Goal: Check status: Check status

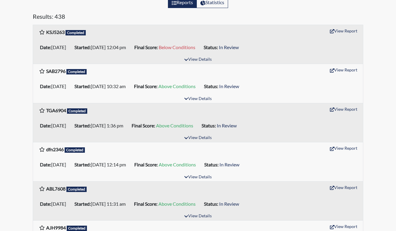
scroll to position [89, 0]
drag, startPoint x: 51, startPoint y: 68, endPoint x: 56, endPoint y: 81, distance: 13.2
click at [56, 81] on div "SAB2796 Completed View Report Date: [DATE] Started: [DATE] 10:32 am Final Score…" at bounding box center [198, 83] width 330 height 39
click at [56, 82] on li "Date: [DATE]" at bounding box center [55, 86] width 35 height 10
drag, startPoint x: 57, startPoint y: 75, endPoint x: 57, endPoint y: 72, distance: 3.3
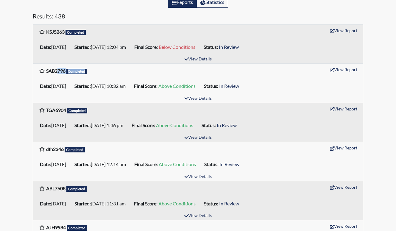
click at [57, 72] on div "SAB2796 Completed" at bounding box center [63, 71] width 48 height 9
drag, startPoint x: 57, startPoint y: 72, endPoint x: 53, endPoint y: 78, distance: 7.2
click at [53, 78] on div "Date: [DATE] Started: [DATE] 10:32 am Final Score: Above Conditions Status: In …" at bounding box center [198, 86] width 330 height 17
drag, startPoint x: 123, startPoint y: 99, endPoint x: 144, endPoint y: 99, distance: 21.4
click at [144, 99] on div "View Details" at bounding box center [198, 98] width 330 height 8
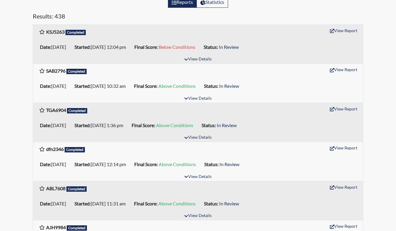
click at [144, 101] on div "View Details" at bounding box center [198, 98] width 330 height 8
click at [346, 35] on button "View Report" at bounding box center [343, 30] width 33 height 9
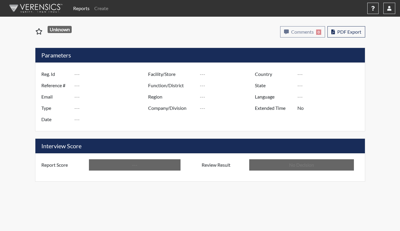
type input "KSJ5263"
type input "51151"
type input "---"
type input "Corrections Pre-Employment"
type input "[DATE]"
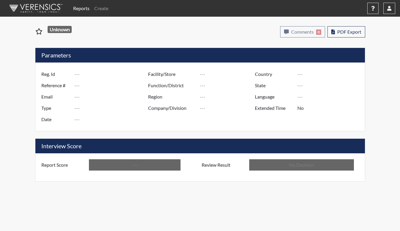
type input "[PERSON_NAME]"
type input "[GEOGRAPHIC_DATA]"
type input "[US_STATE]"
type input "English"
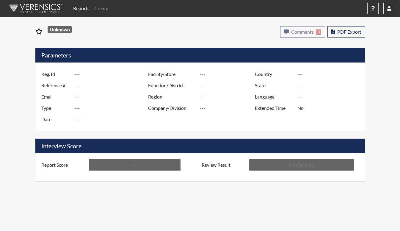
type input "Below Conditions"
type input "In Review"
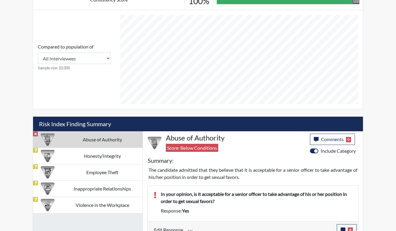
scroll to position [251, 0]
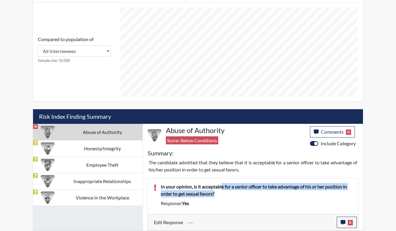
drag, startPoint x: 223, startPoint y: 184, endPoint x: 223, endPoint y: 196, distance: 11.6
click at [223, 196] on p "In your opinion, is it acceptable for a senior officer to take advantage of his…" at bounding box center [256, 190] width 191 height 14
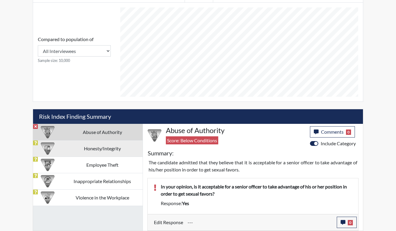
click at [106, 155] on td "Honesty/Integrity" at bounding box center [102, 148] width 81 height 16
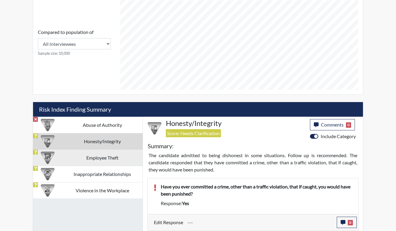
scroll to position [311, 0]
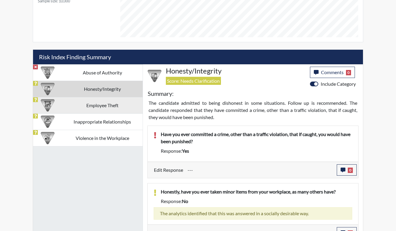
click at [107, 102] on td "Employee Theft" at bounding box center [102, 105] width 81 height 16
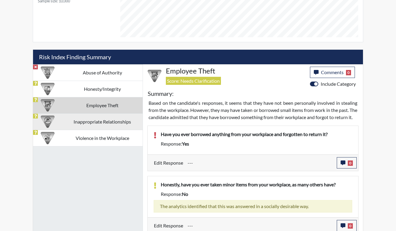
click at [112, 127] on td "Inappropriate Relationships" at bounding box center [102, 121] width 81 height 16
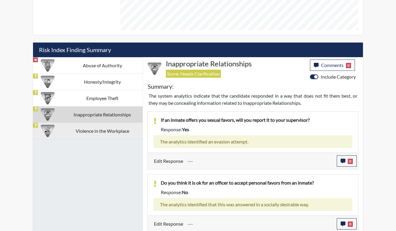
scroll to position [319, 0]
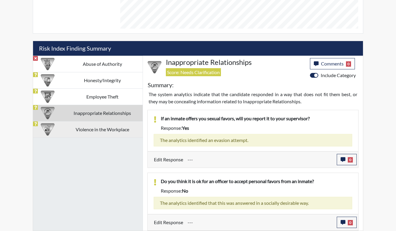
click at [112, 129] on td "Violence in the Workplace" at bounding box center [102, 129] width 81 height 16
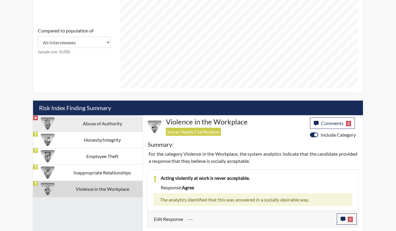
click at [114, 130] on td "Abuse of Authority" at bounding box center [102, 123] width 81 height 16
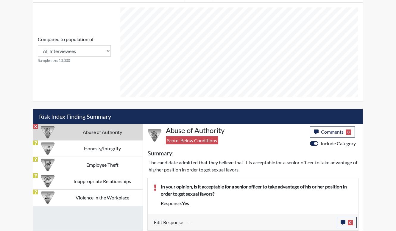
scroll to position [251, 0]
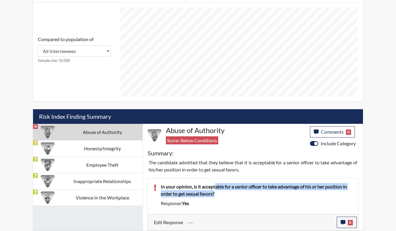
drag, startPoint x: 216, startPoint y: 182, endPoint x: 241, endPoint y: 196, distance: 28.9
click at [241, 196] on div "In your opinion, is it acceptable for a senior officer to take advantage of his…" at bounding box center [253, 196] width 210 height 36
click at [241, 196] on p "In your opinion, is it acceptable for a senior officer to take advantage of his…" at bounding box center [256, 190] width 191 height 14
drag, startPoint x: 241, startPoint y: 196, endPoint x: 242, endPoint y: 190, distance: 6.3
click at [242, 190] on p "In your opinion, is it acceptable for a senior officer to take advantage of his…" at bounding box center [256, 190] width 191 height 14
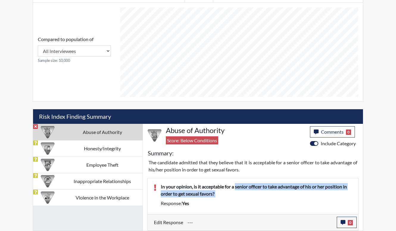
drag, startPoint x: 242, startPoint y: 190, endPoint x: 247, endPoint y: 192, distance: 5.2
click at [247, 192] on p "In your opinion, is it acceptable for a senior officer to take advantage of his…" at bounding box center [256, 190] width 191 height 14
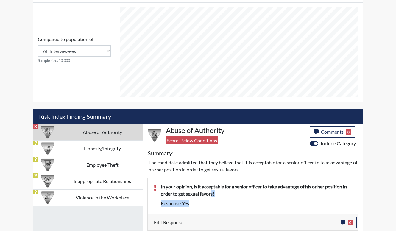
drag, startPoint x: 223, startPoint y: 206, endPoint x: 210, endPoint y: 191, distance: 19.9
click at [210, 191] on div "In your opinion, is it acceptable for a senior officer to take advantage of his…" at bounding box center [256, 196] width 200 height 26
drag, startPoint x: 210, startPoint y: 191, endPoint x: 202, endPoint y: 205, distance: 16.6
click at [202, 205] on div "Response: yes" at bounding box center [256, 203] width 200 height 7
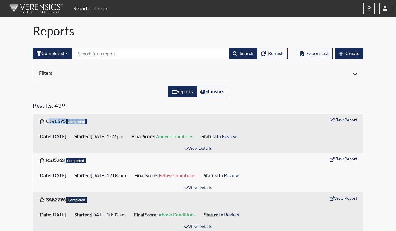
drag, startPoint x: 49, startPoint y: 122, endPoint x: 68, endPoint y: 127, distance: 20.2
click at [68, 127] on div "CJV8575 Completed View Report" at bounding box center [198, 121] width 330 height 14
drag, startPoint x: 68, startPoint y: 127, endPoint x: 66, endPoint y: 130, distance: 3.2
click at [66, 130] on div "Date: 09/08/2025 Started: 09/08/2025 1:02 pm Final Score: Above Conditions Stat…" at bounding box center [198, 136] width 330 height 17
click at [347, 120] on button "View Report" at bounding box center [343, 119] width 33 height 9
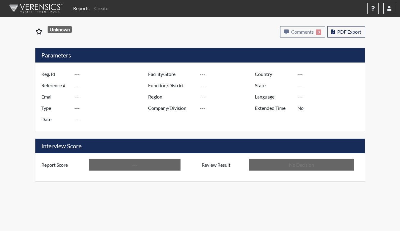
type input "CJV8575"
type input "51153"
type input "---"
type input "Corrections Pre-Employment"
type input "[DATE]"
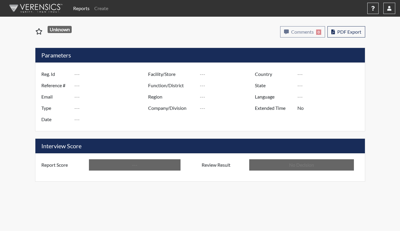
type input "[PERSON_NAME]"
type input "[GEOGRAPHIC_DATA]"
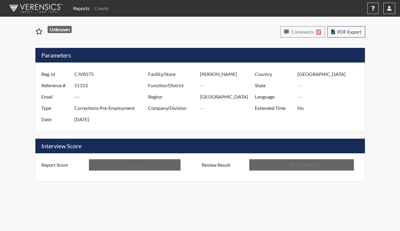
type input "[US_STATE]"
type input "English"
type input "Above Conditions"
type input "In Review"
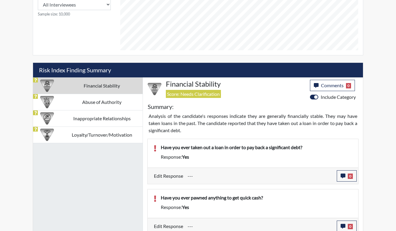
scroll to position [327, 0]
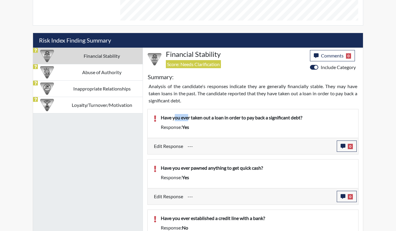
drag, startPoint x: 175, startPoint y: 116, endPoint x: 189, endPoint y: 123, distance: 15.6
click at [189, 123] on div "Have you ever taken out a loan in order to pay back a significant debt?" at bounding box center [256, 119] width 200 height 10
drag, startPoint x: 189, startPoint y: 123, endPoint x: 197, endPoint y: 133, distance: 13.8
click at [197, 133] on div "Have you ever taken out a loan in order to pay back a significant debt? Respons…" at bounding box center [253, 123] width 210 height 29
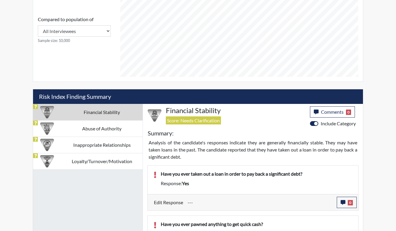
scroll to position [265, 0]
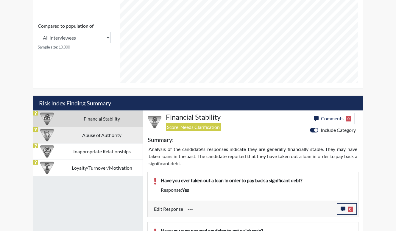
click at [130, 140] on td "Abuse of Authority" at bounding box center [102, 135] width 82 height 16
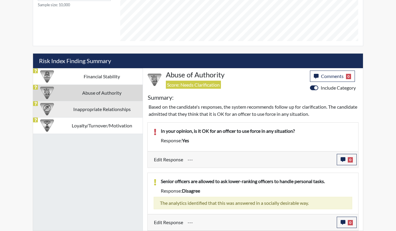
click at [113, 109] on td "Inappropriate Relationships" at bounding box center [102, 109] width 82 height 16
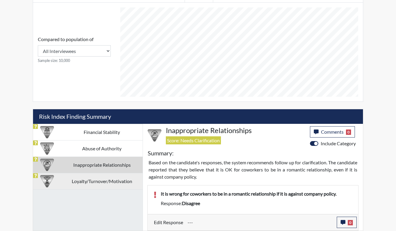
click at [123, 186] on td "Loyalty/Turnover/Motivation" at bounding box center [102, 181] width 82 height 16
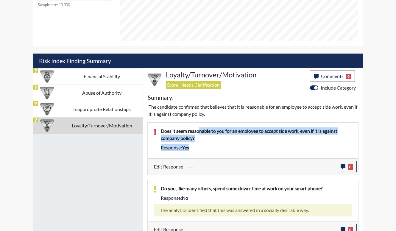
drag, startPoint x: 200, startPoint y: 130, endPoint x: 216, endPoint y: 146, distance: 23.4
click at [216, 146] on div "Does it seem reasonable to you for an employee to accept side work, even if it …" at bounding box center [256, 140] width 200 height 26
drag, startPoint x: 216, startPoint y: 146, endPoint x: 217, endPoint y: 150, distance: 3.9
click at [217, 150] on div "Response: yes" at bounding box center [256, 147] width 200 height 7
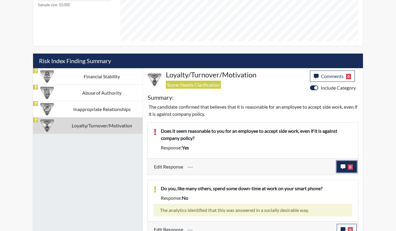
click at [347, 166] on button "0" at bounding box center [347, 166] width 20 height 11
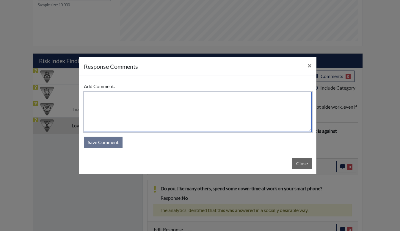
click at [203, 103] on textarea at bounding box center [198, 112] width 228 height 40
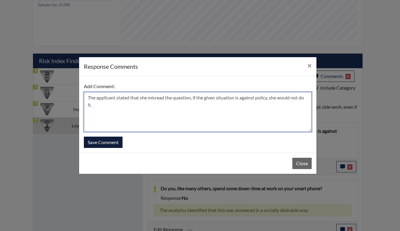
type textarea "The applicant stated that she misread the question, if the given situation is a…"
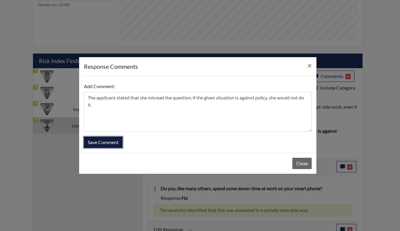
click at [108, 138] on button "Save Comment" at bounding box center [103, 142] width 39 height 11
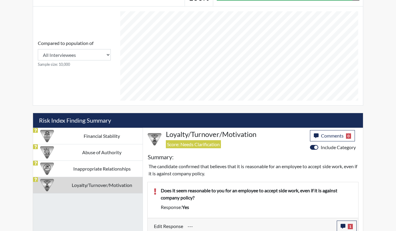
scroll to position [99, 247]
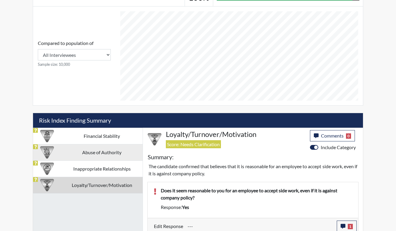
click at [113, 153] on td "Abuse of Authority" at bounding box center [102, 152] width 82 height 16
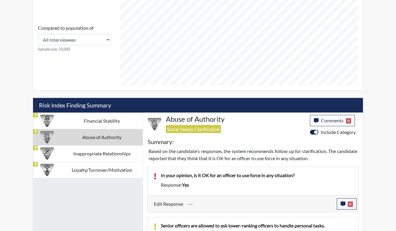
scroll to position [277, 0]
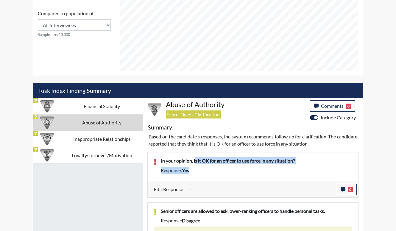
drag, startPoint x: 196, startPoint y: 163, endPoint x: 205, endPoint y: 172, distance: 13.5
click at [205, 172] on div "In your opinion, is it OK for an officer to use force in any situation? Respons…" at bounding box center [256, 166] width 200 height 19
click at [204, 174] on div "In your opinion, is it OK for an officer to use force in any situation? Respons…" at bounding box center [256, 166] width 200 height 19
drag, startPoint x: 203, startPoint y: 161, endPoint x: 201, endPoint y: 173, distance: 11.8
click at [201, 173] on div "In your opinion, is it OK for an officer to use force in any situation? Respons…" at bounding box center [256, 166] width 200 height 19
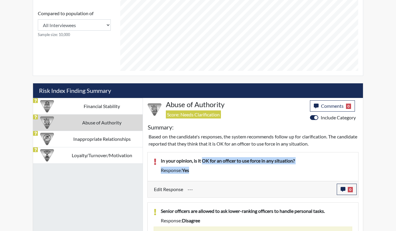
drag, startPoint x: 201, startPoint y: 173, endPoint x: 196, endPoint y: 177, distance: 6.1
click at [196, 177] on div "In your opinion, is it OK for an officer to use force in any situation? Respons…" at bounding box center [253, 166] width 210 height 29
drag, startPoint x: 194, startPoint y: 171, endPoint x: 194, endPoint y: 162, distance: 9.5
click at [194, 162] on div "In your opinion, is it OK for an officer to use force in any situation? Respons…" at bounding box center [256, 166] width 200 height 19
drag, startPoint x: 194, startPoint y: 162, endPoint x: 185, endPoint y: 174, distance: 14.9
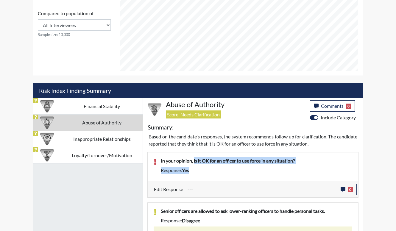
click at [185, 174] on div "Response: yes" at bounding box center [256, 170] width 200 height 7
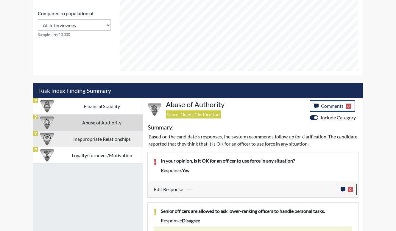
click at [113, 138] on td "Inappropriate Relationships" at bounding box center [102, 139] width 82 height 16
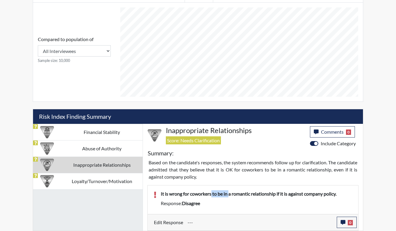
drag, startPoint x: 212, startPoint y: 196, endPoint x: 230, endPoint y: 199, distance: 18.7
click at [230, 199] on div "It is wrong for coworkers to be in a romantic relationship if it is against com…" at bounding box center [256, 195] width 200 height 10
drag, startPoint x: 190, startPoint y: 204, endPoint x: 195, endPoint y: 206, distance: 5.7
click at [195, 206] on span "disagree" at bounding box center [191, 203] width 18 height 6
drag, startPoint x: 195, startPoint y: 206, endPoint x: 200, endPoint y: 207, distance: 4.6
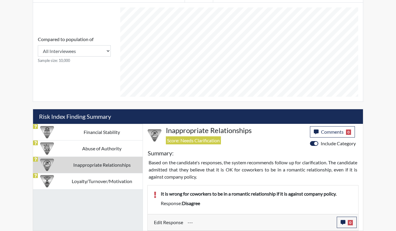
click at [200, 207] on div "Response: disagree" at bounding box center [256, 203] width 200 height 7
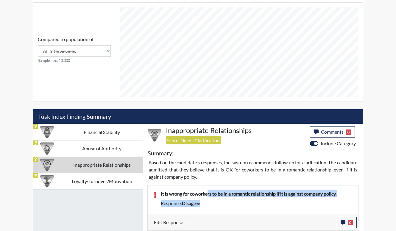
drag, startPoint x: 209, startPoint y: 196, endPoint x: 208, endPoint y: 202, distance: 6.6
click at [208, 202] on div "It is wrong for coworkers to be in a romantic relationship if it is against com…" at bounding box center [256, 199] width 200 height 19
click at [208, 205] on div "Response: disagree" at bounding box center [256, 203] width 200 height 7
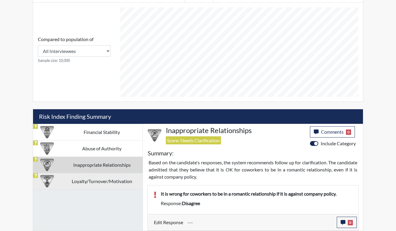
click at [127, 182] on td "Loyalty/Turnover/Motivation" at bounding box center [102, 181] width 82 height 16
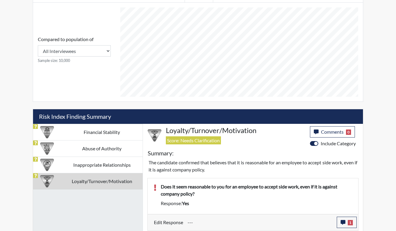
scroll to position [277, 0]
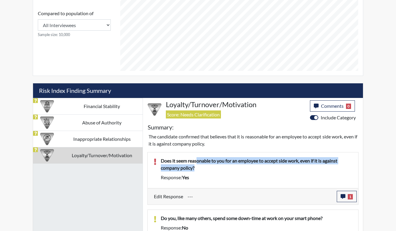
drag, startPoint x: 197, startPoint y: 161, endPoint x: 195, endPoint y: 173, distance: 11.6
click at [195, 173] on div "Does it seem reasonable to you for an employee to accept side work, even if it …" at bounding box center [256, 165] width 200 height 17
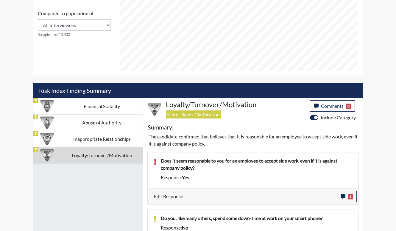
drag, startPoint x: 195, startPoint y: 173, endPoint x: 194, endPoint y: 177, distance: 4.2
click at [194, 177] on div "Response: yes" at bounding box center [256, 177] width 200 height 7
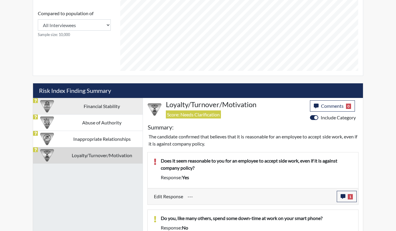
click at [114, 105] on td "Financial Stability" at bounding box center [102, 106] width 82 height 16
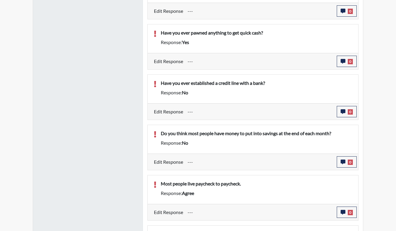
scroll to position [473, 0]
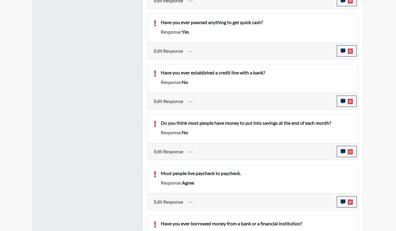
click at [237, 135] on div "Response: no" at bounding box center [256, 132] width 200 height 7
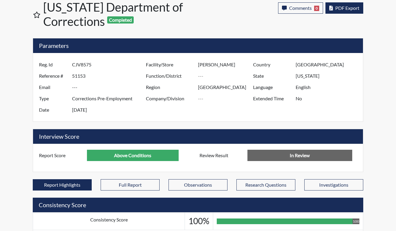
scroll to position [0, 0]
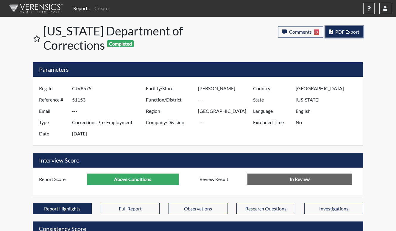
click at [340, 31] on span "PDF Export" at bounding box center [347, 32] width 24 height 6
